Goal: Task Accomplishment & Management: Use online tool/utility

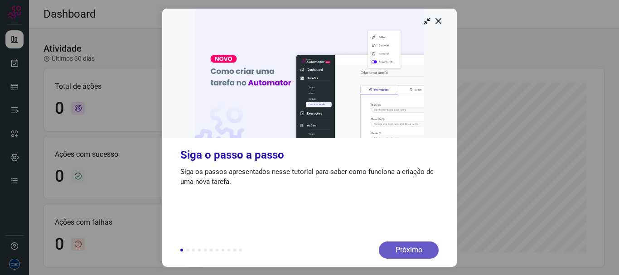
click at [418, 257] on div "Próximo" at bounding box center [409, 249] width 60 height 17
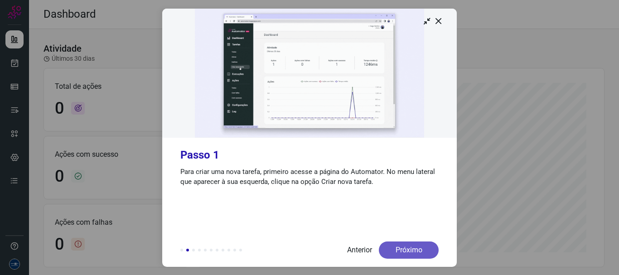
click at [417, 256] on div "Próximo" at bounding box center [409, 249] width 60 height 17
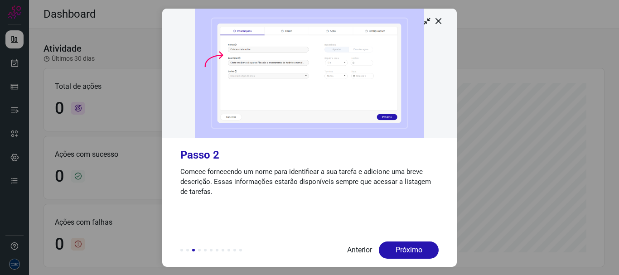
click at [417, 256] on div "Próximo" at bounding box center [409, 249] width 60 height 17
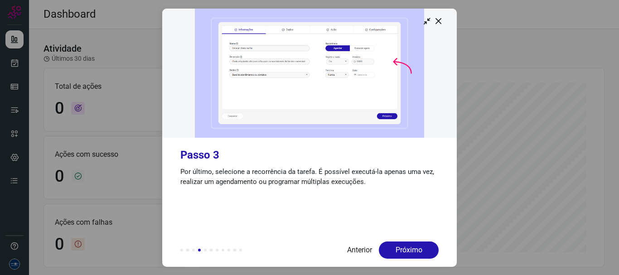
click at [417, 256] on div "Próximo" at bounding box center [409, 249] width 60 height 17
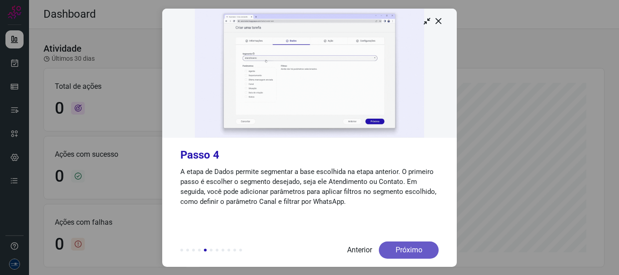
click at [416, 255] on div "Próximo" at bounding box center [409, 249] width 60 height 17
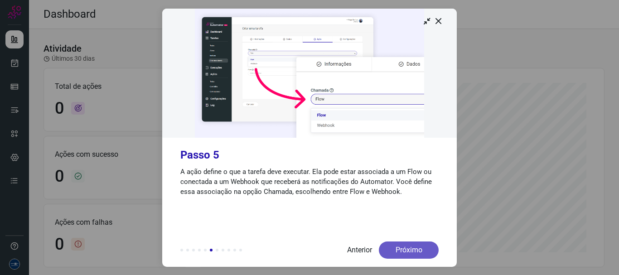
click at [416, 254] on div "Próximo" at bounding box center [409, 249] width 60 height 17
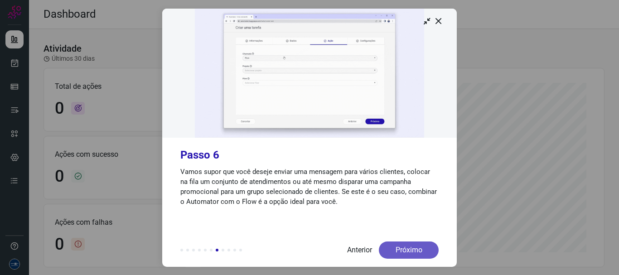
click at [416, 253] on div "Próximo" at bounding box center [409, 249] width 60 height 17
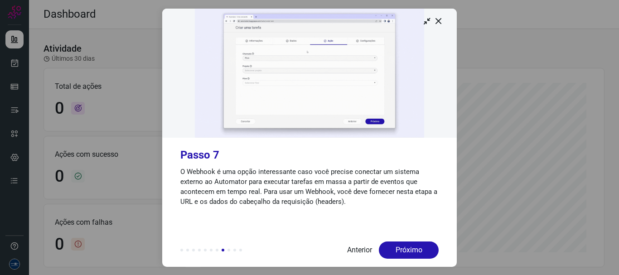
click at [416, 253] on div "Próximo" at bounding box center [409, 249] width 60 height 17
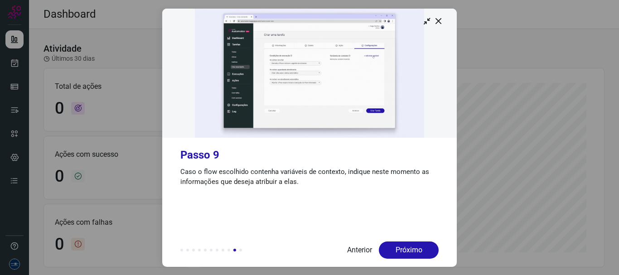
click at [416, 253] on div "Próximo" at bounding box center [409, 249] width 60 height 17
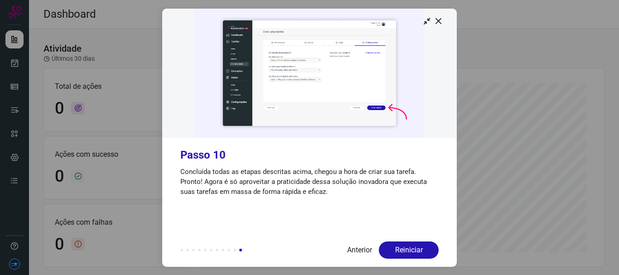
click at [416, 253] on div "Reiniciar" at bounding box center [409, 249] width 60 height 17
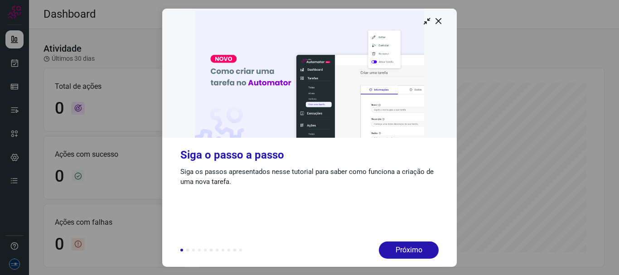
click at [416, 251] on div "Próximo" at bounding box center [409, 249] width 60 height 17
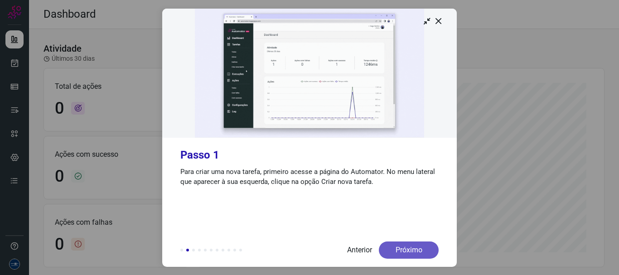
click at [412, 251] on div "Próximo" at bounding box center [409, 249] width 60 height 17
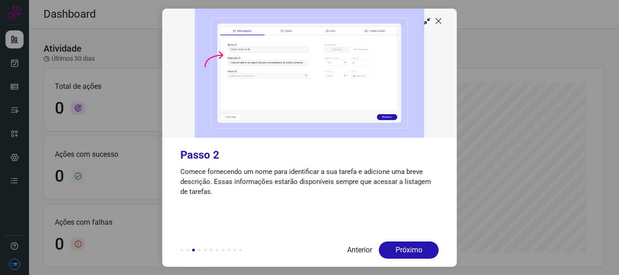
click at [439, 21] on icon at bounding box center [438, 20] width 9 height 9
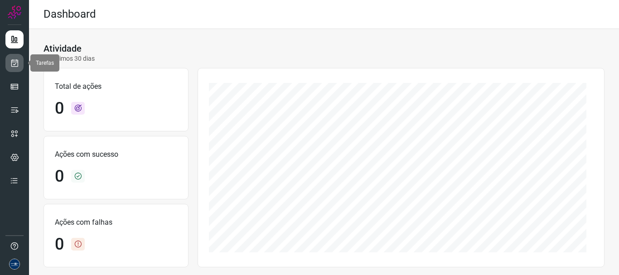
click at [18, 65] on icon at bounding box center [15, 62] width 10 height 9
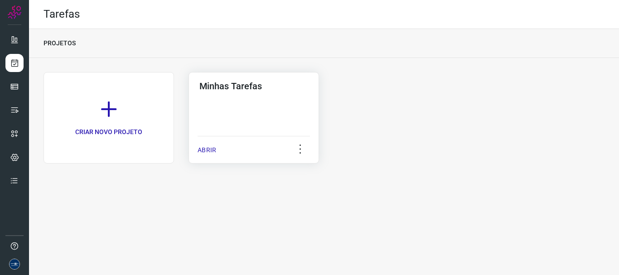
click at [204, 150] on p "ABRIR" at bounding box center [207, 150] width 19 height 10
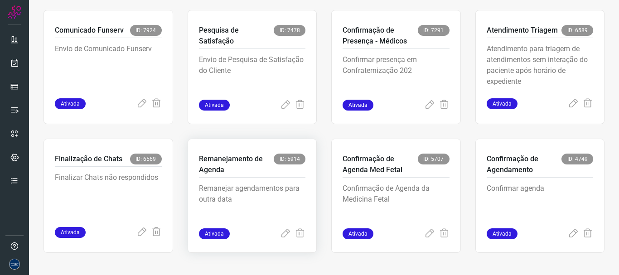
scroll to position [191, 0]
click at [137, 232] on icon at bounding box center [141, 232] width 11 height 11
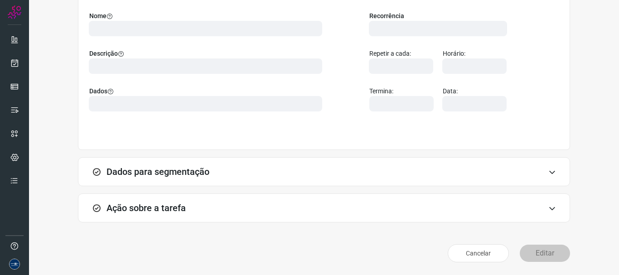
scroll to position [79, 0]
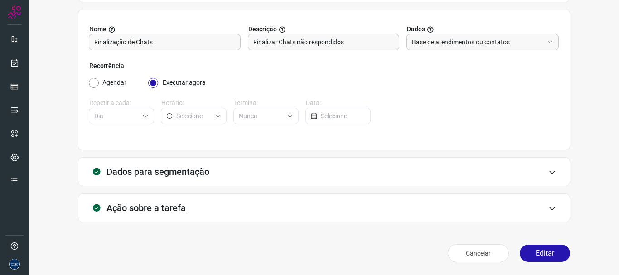
click at [533, 265] on div "Cancelar Editar" at bounding box center [324, 253] width 492 height 25
click at [536, 251] on button "Editar" at bounding box center [545, 253] width 50 height 17
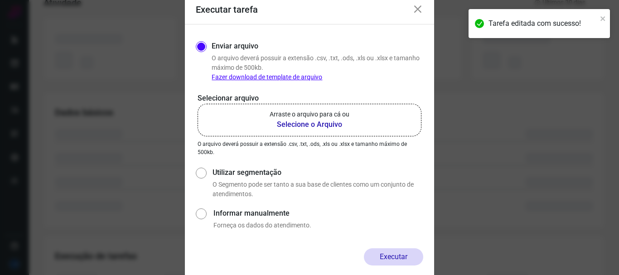
drag, startPoint x: 222, startPoint y: 160, endPoint x: 217, endPoint y: 166, distance: 7.4
click at [222, 162] on div "Enviar arquivo O arquivo deverá possuir a extensão .csv, .txt, .ods, .xls ou .x…" at bounding box center [309, 136] width 227 height 195
click at [217, 170] on label "Utilizar segmentação" at bounding box center [317, 172] width 211 height 11
click at [205, 170] on input "Utilizar segmentação" at bounding box center [201, 182] width 10 height 34
radio input "true"
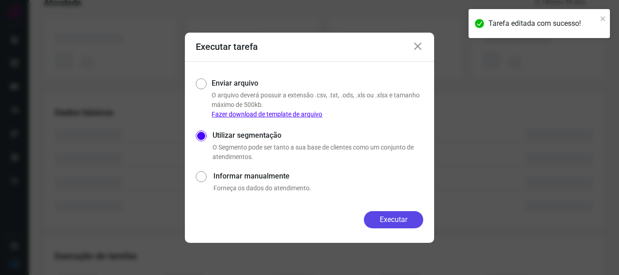
click at [386, 214] on button "Executar" at bounding box center [393, 219] width 59 height 17
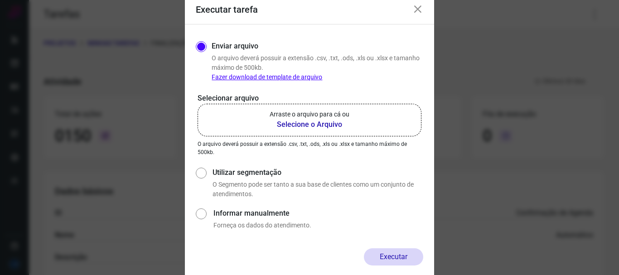
click at [417, 8] on icon at bounding box center [417, 9] width 11 height 11
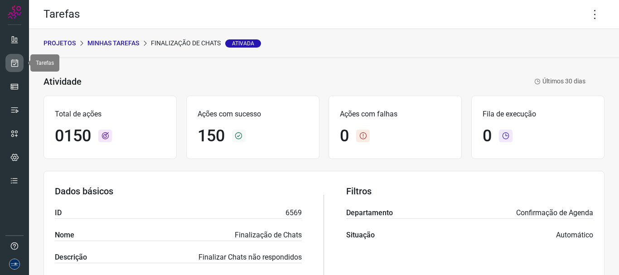
click at [17, 61] on icon at bounding box center [15, 62] width 10 height 9
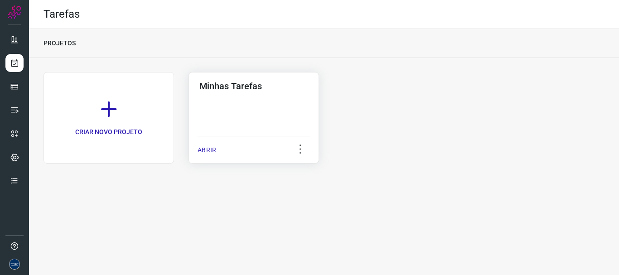
click at [202, 151] on p "ABRIR" at bounding box center [207, 150] width 19 height 10
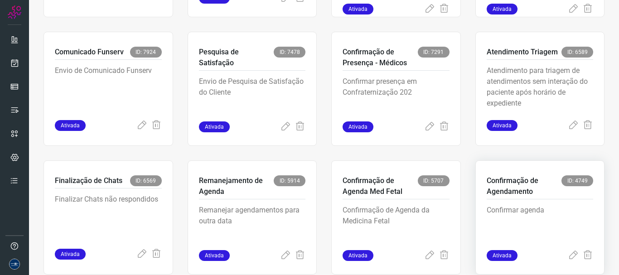
scroll to position [191, 0]
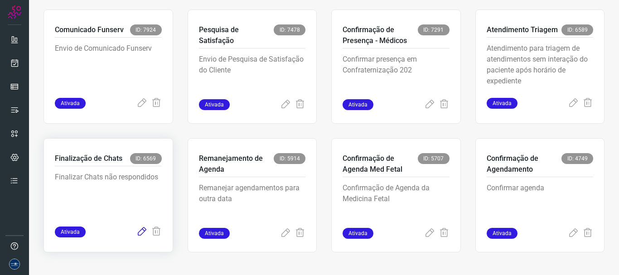
click at [140, 230] on icon at bounding box center [141, 232] width 11 height 11
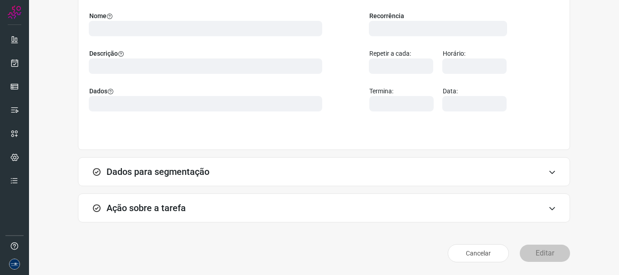
scroll to position [79, 0]
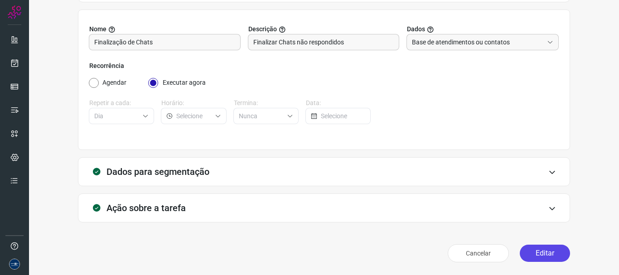
click at [537, 256] on button "Editar" at bounding box center [545, 253] width 50 height 17
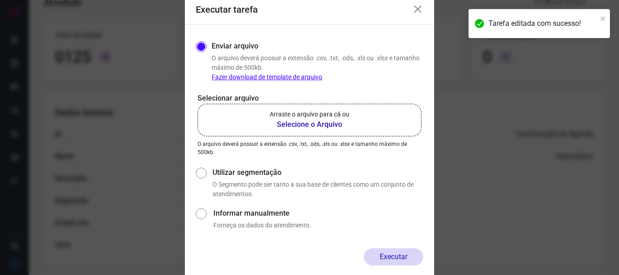
click at [243, 169] on label "Utilizar segmentação" at bounding box center [317, 172] width 211 height 11
click at [205, 169] on input "Utilizar segmentação" at bounding box center [201, 182] width 10 height 34
radio input "true"
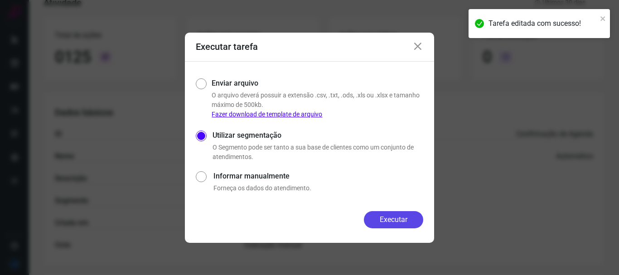
click at [381, 224] on button "Executar" at bounding box center [393, 219] width 59 height 17
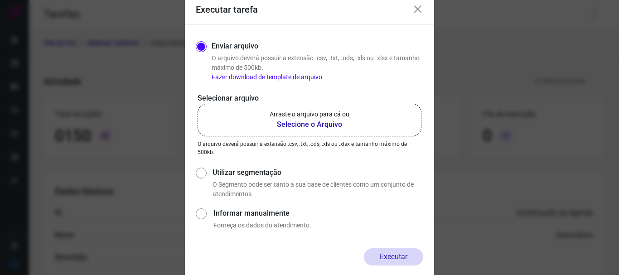
click at [418, 9] on icon at bounding box center [417, 9] width 11 height 11
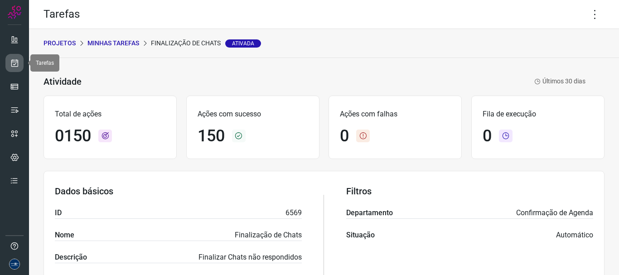
click at [21, 64] on link at bounding box center [14, 63] width 18 height 18
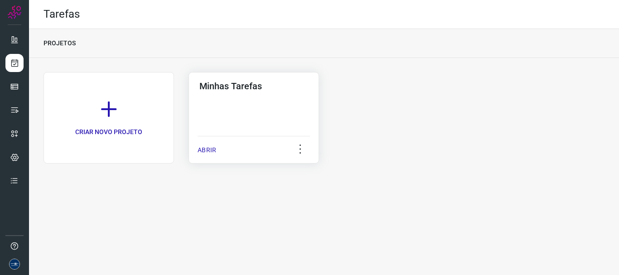
click at [211, 152] on p "ABRIR" at bounding box center [207, 150] width 19 height 10
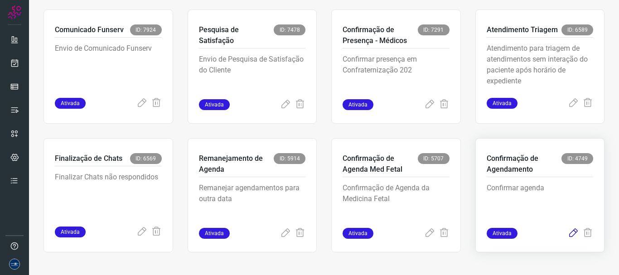
click at [568, 231] on icon at bounding box center [573, 233] width 11 height 11
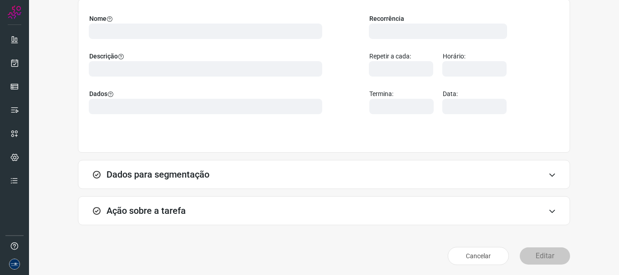
scroll to position [92, 0]
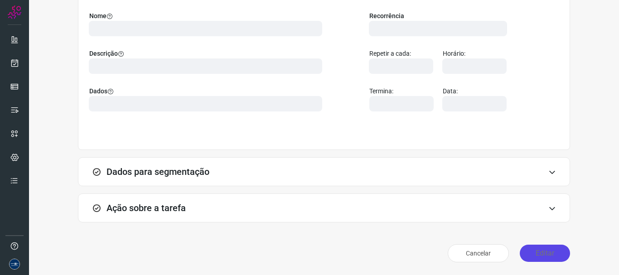
click at [536, 251] on button "Editar" at bounding box center [545, 253] width 50 height 17
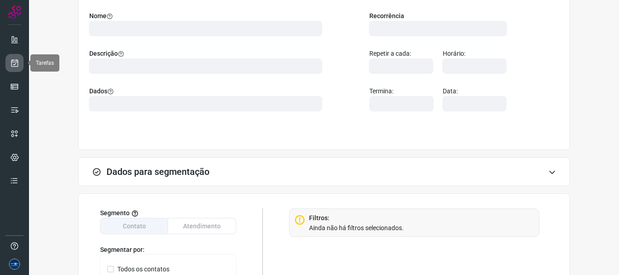
click at [10, 67] on icon at bounding box center [15, 62] width 10 height 9
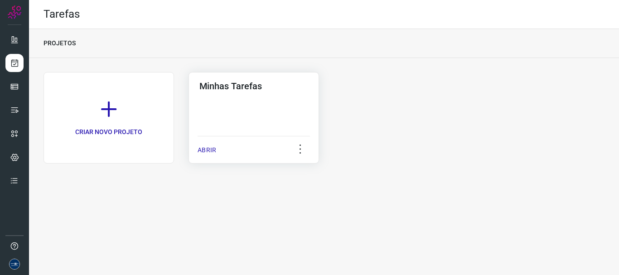
click at [218, 151] on div "ABRIR" at bounding box center [254, 147] width 112 height 23
click at [205, 150] on p "ABRIR" at bounding box center [207, 150] width 19 height 10
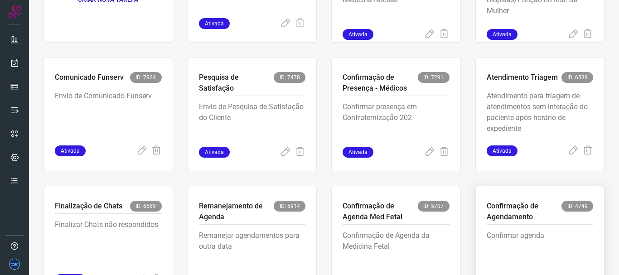
scroll to position [191, 0]
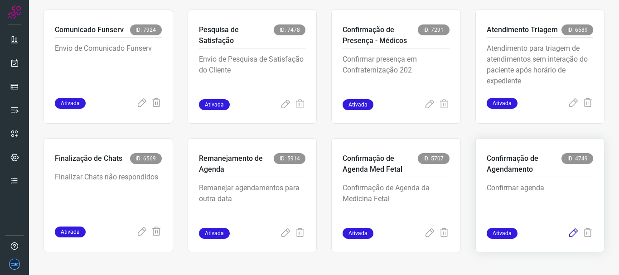
click at [568, 234] on icon at bounding box center [573, 233] width 11 height 11
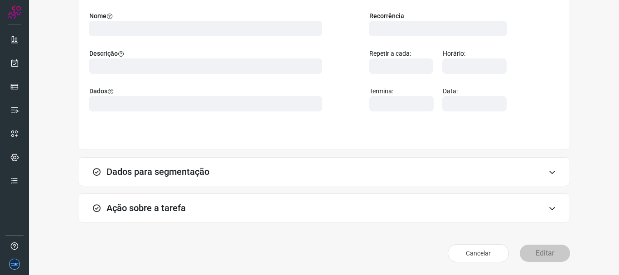
scroll to position [79, 0]
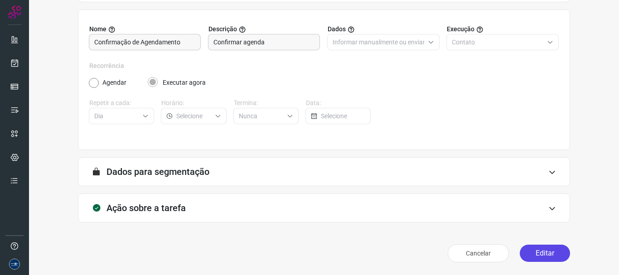
click at [547, 253] on button "Editar" at bounding box center [545, 253] width 50 height 17
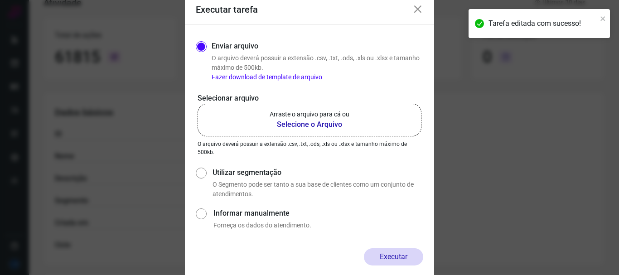
click at [308, 115] on p "Arraste o arquivo para cá ou" at bounding box center [310, 115] width 80 height 10
click at [0, 0] on input "Arraste o arquivo para cá ou Selecione o Arquivo" at bounding box center [0, 0] width 0 height 0
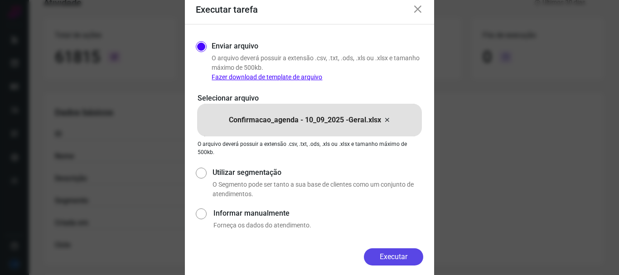
click at [388, 256] on button "Executar" at bounding box center [393, 256] width 59 height 17
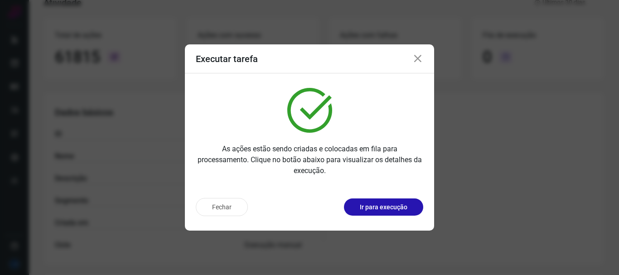
click at [416, 62] on icon at bounding box center [417, 58] width 11 height 11
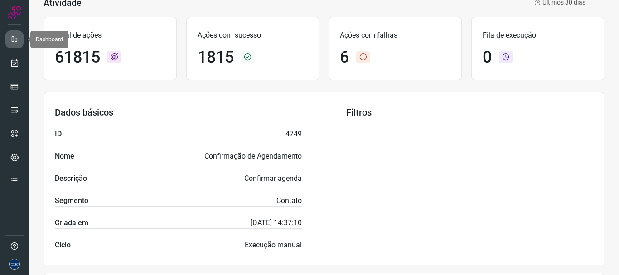
click at [12, 39] on icon at bounding box center [14, 39] width 9 height 9
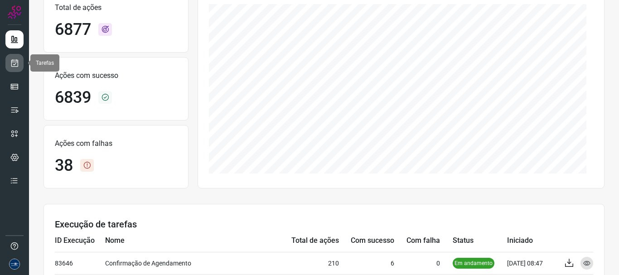
click at [12, 68] on link at bounding box center [14, 63] width 18 height 18
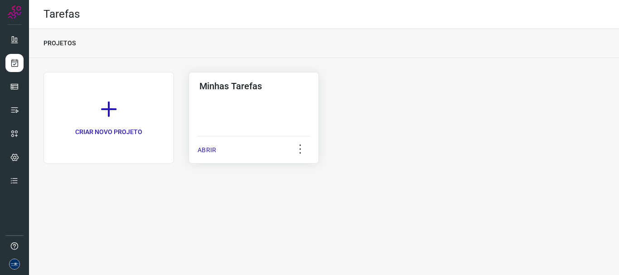
click at [216, 149] on p "ABRIR" at bounding box center [207, 150] width 19 height 10
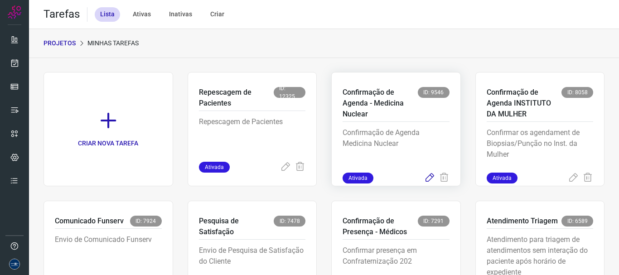
click at [424, 180] on icon at bounding box center [429, 178] width 11 height 11
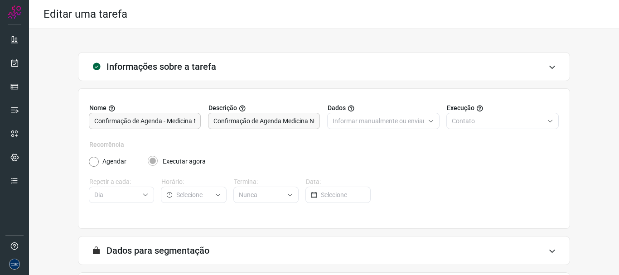
scroll to position [79, 0]
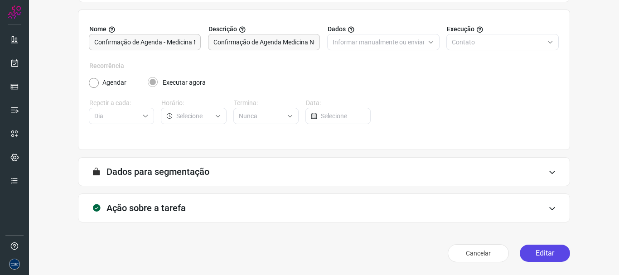
click at [529, 254] on button "Editar" at bounding box center [545, 253] width 50 height 17
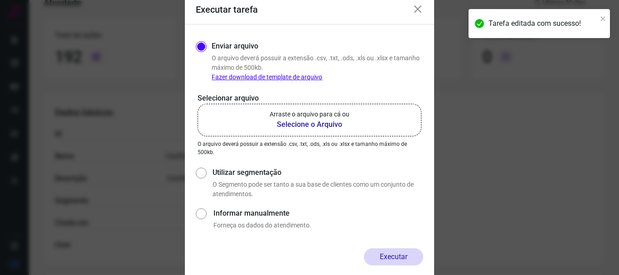
click at [338, 123] on b "Selecione o Arquivo" at bounding box center [310, 124] width 80 height 11
click at [0, 0] on input "Arraste o arquivo para cá ou Selecione o Arquivo" at bounding box center [0, 0] width 0 height 0
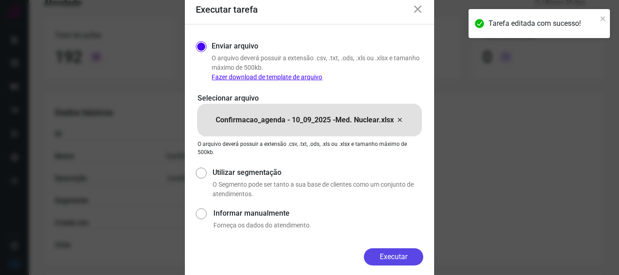
click at [411, 255] on button "Executar" at bounding box center [393, 256] width 59 height 17
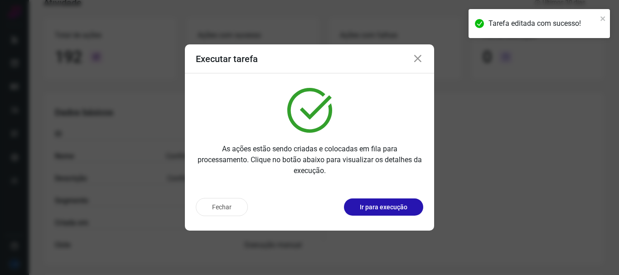
click at [415, 61] on icon at bounding box center [417, 58] width 11 height 11
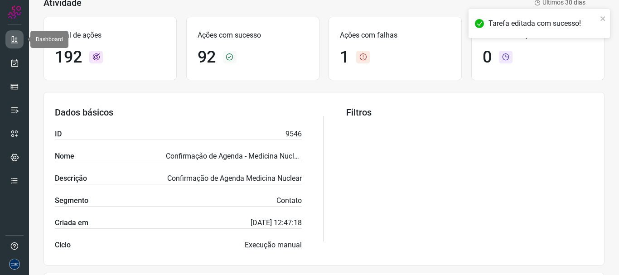
click at [14, 34] on link at bounding box center [14, 39] width 18 height 18
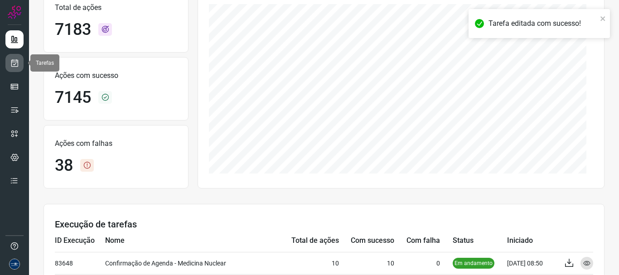
drag, startPoint x: 12, startPoint y: 59, endPoint x: 22, endPoint y: 63, distance: 10.6
click at [12, 59] on icon at bounding box center [15, 62] width 10 height 9
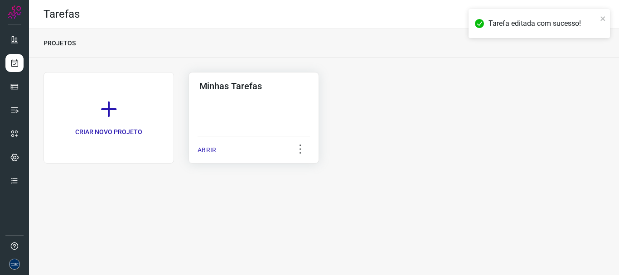
click at [208, 148] on p "ABRIR" at bounding box center [207, 150] width 19 height 10
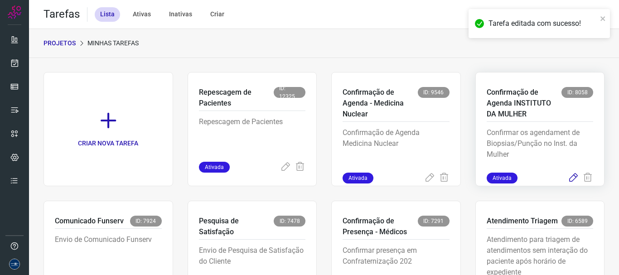
click at [568, 178] on icon at bounding box center [573, 178] width 11 height 11
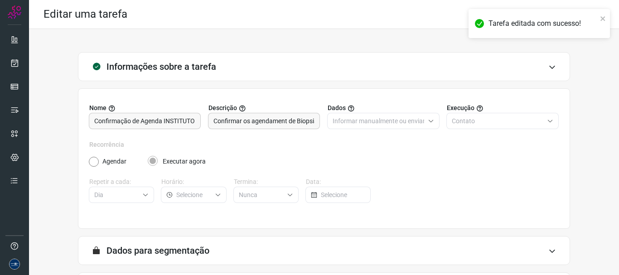
scroll to position [79, 0]
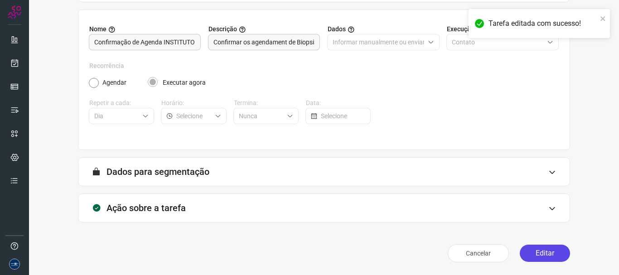
click at [538, 253] on button "Editar" at bounding box center [545, 253] width 50 height 17
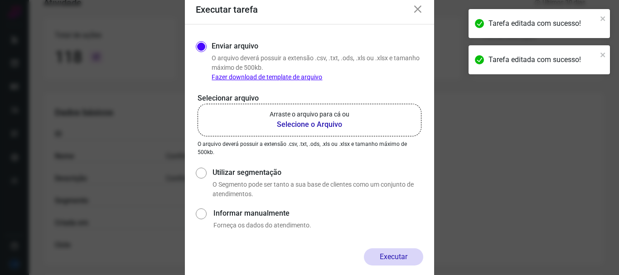
click at [282, 124] on b "Selecione o Arquivo" at bounding box center [310, 124] width 80 height 11
click at [0, 0] on input "Arraste o arquivo para cá ou Selecione o Arquivo" at bounding box center [0, 0] width 0 height 0
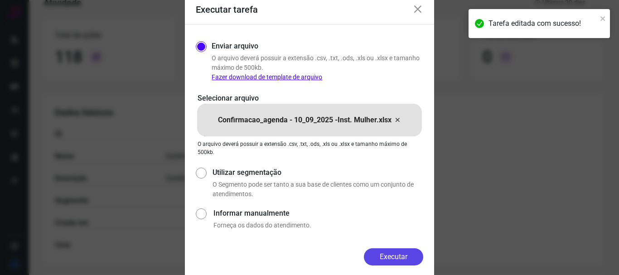
click at [404, 249] on button "Executar" at bounding box center [393, 256] width 59 height 17
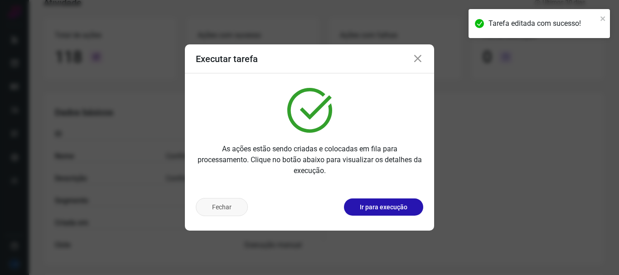
click at [237, 210] on button "Fechar" at bounding box center [222, 207] width 52 height 18
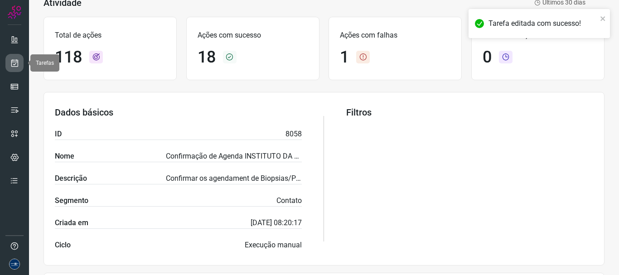
click at [14, 65] on icon at bounding box center [15, 62] width 10 height 9
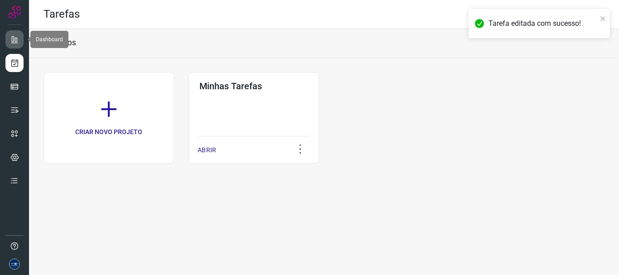
click at [18, 41] on icon at bounding box center [14, 39] width 9 height 9
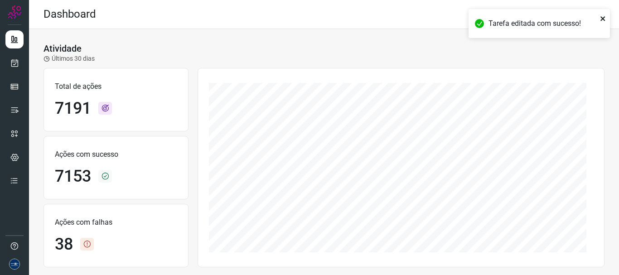
click at [600, 19] on icon "close" at bounding box center [603, 18] width 6 height 7
